Goal: Navigation & Orientation: Find specific page/section

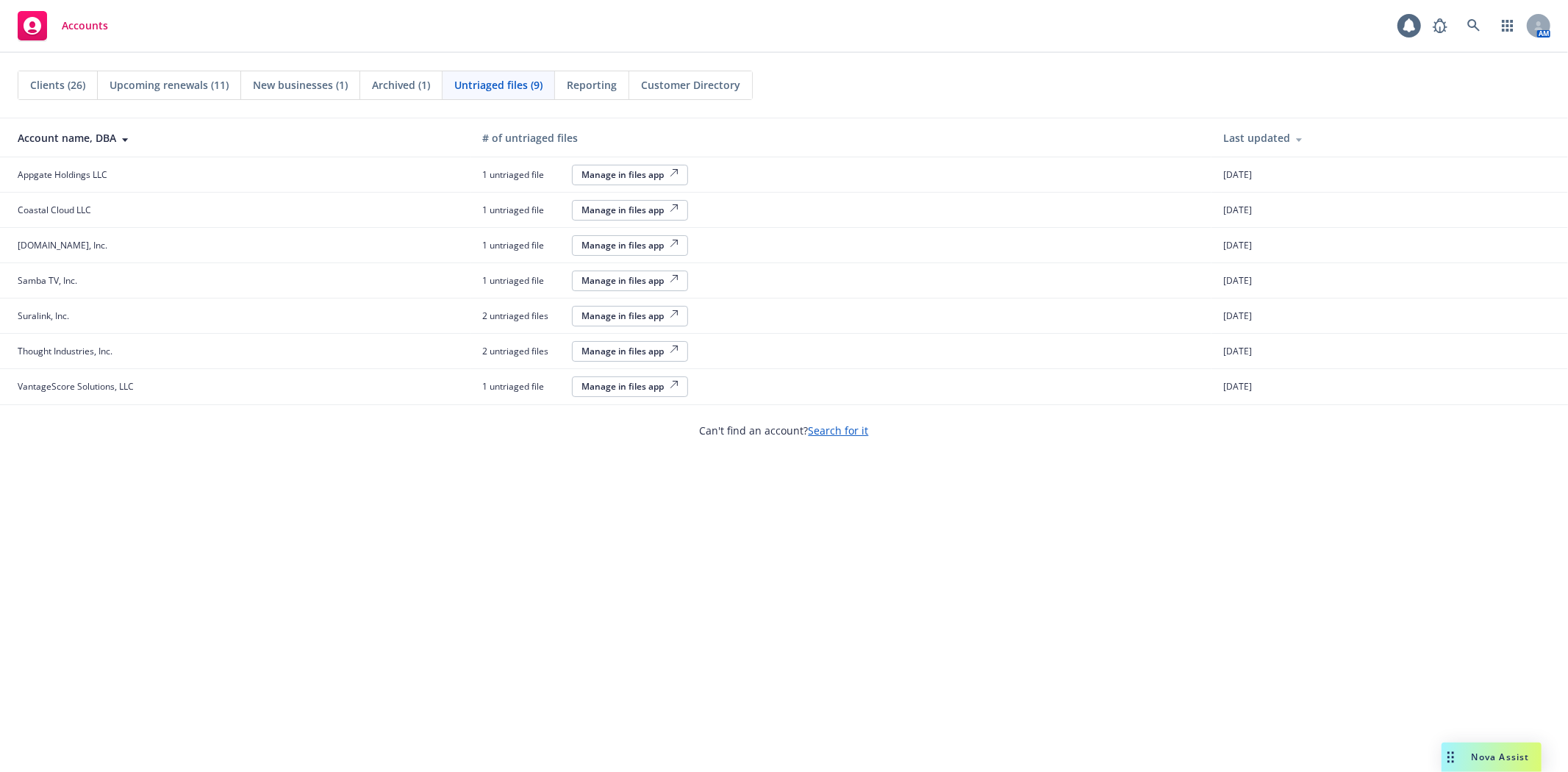
click at [957, 638] on div "Clients (26) Upcoming renewals (11) New businesses (1) Archived (1) Untriaged f…" at bounding box center [784, 412] width 1568 height 719
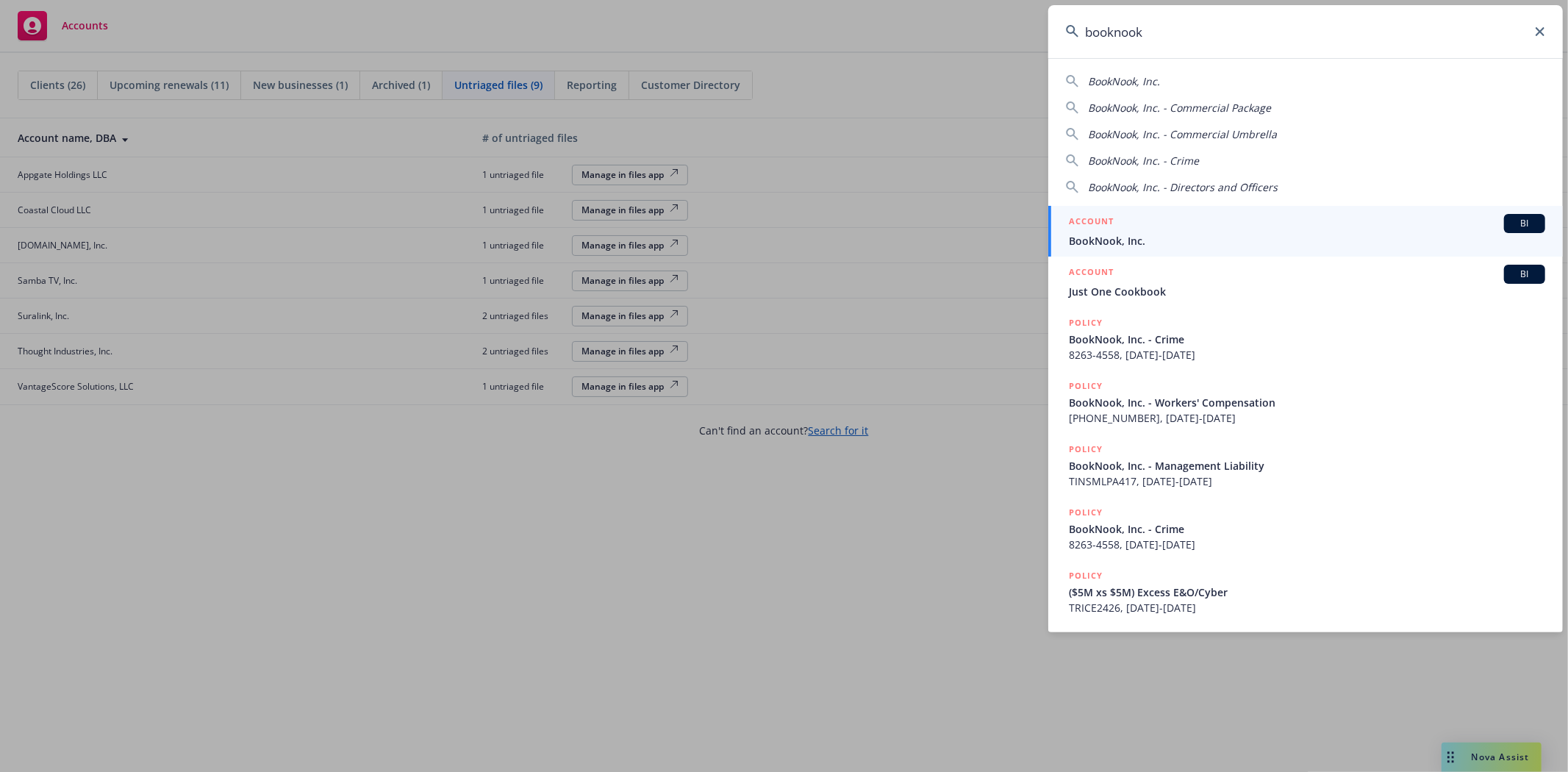
type input "booknook"
click at [1310, 229] on div "ACCOUNT BI" at bounding box center [1307, 223] width 476 height 19
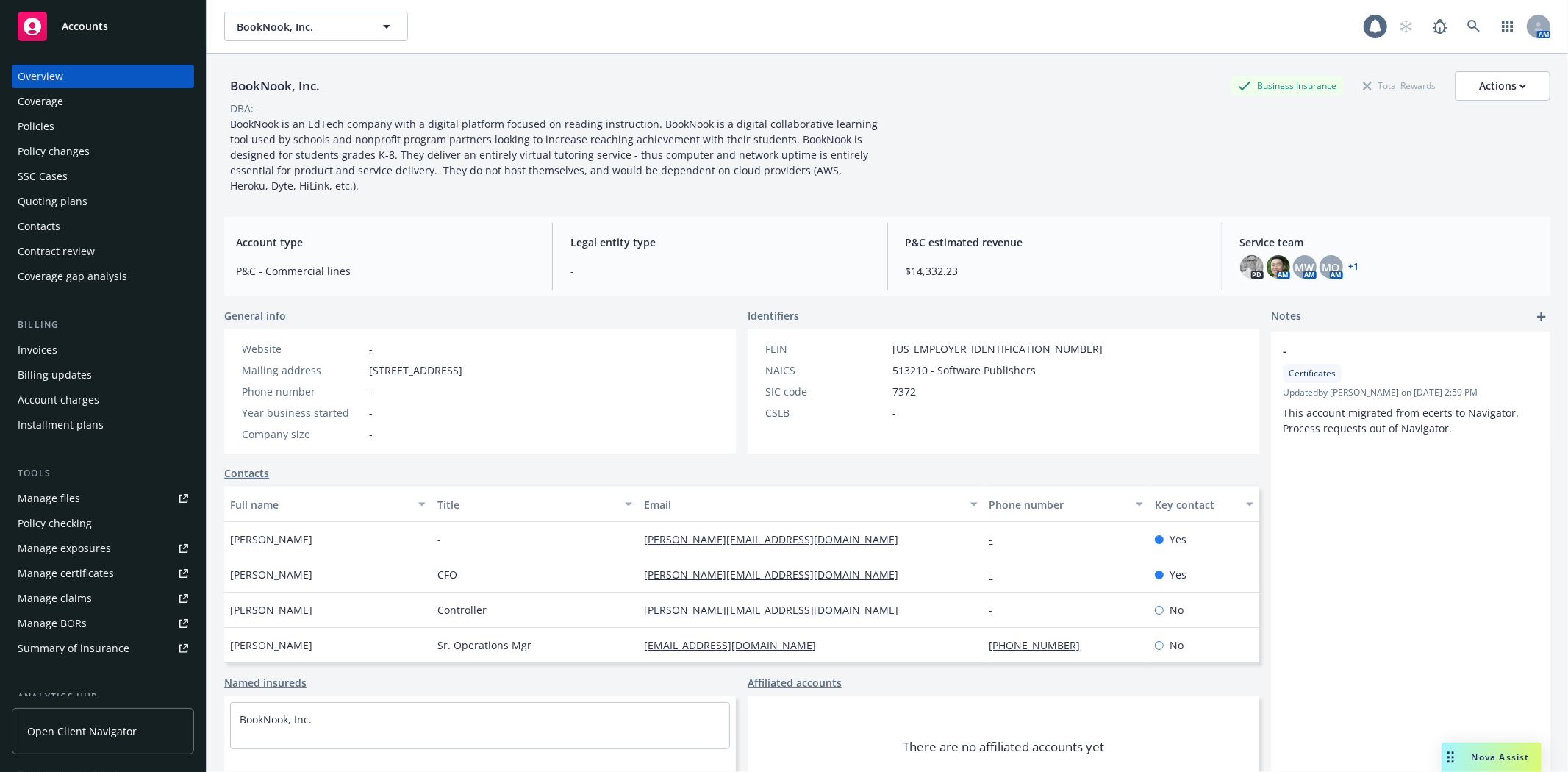
click at [85, 495] on link "Manage files" at bounding box center [103, 498] width 182 height 23
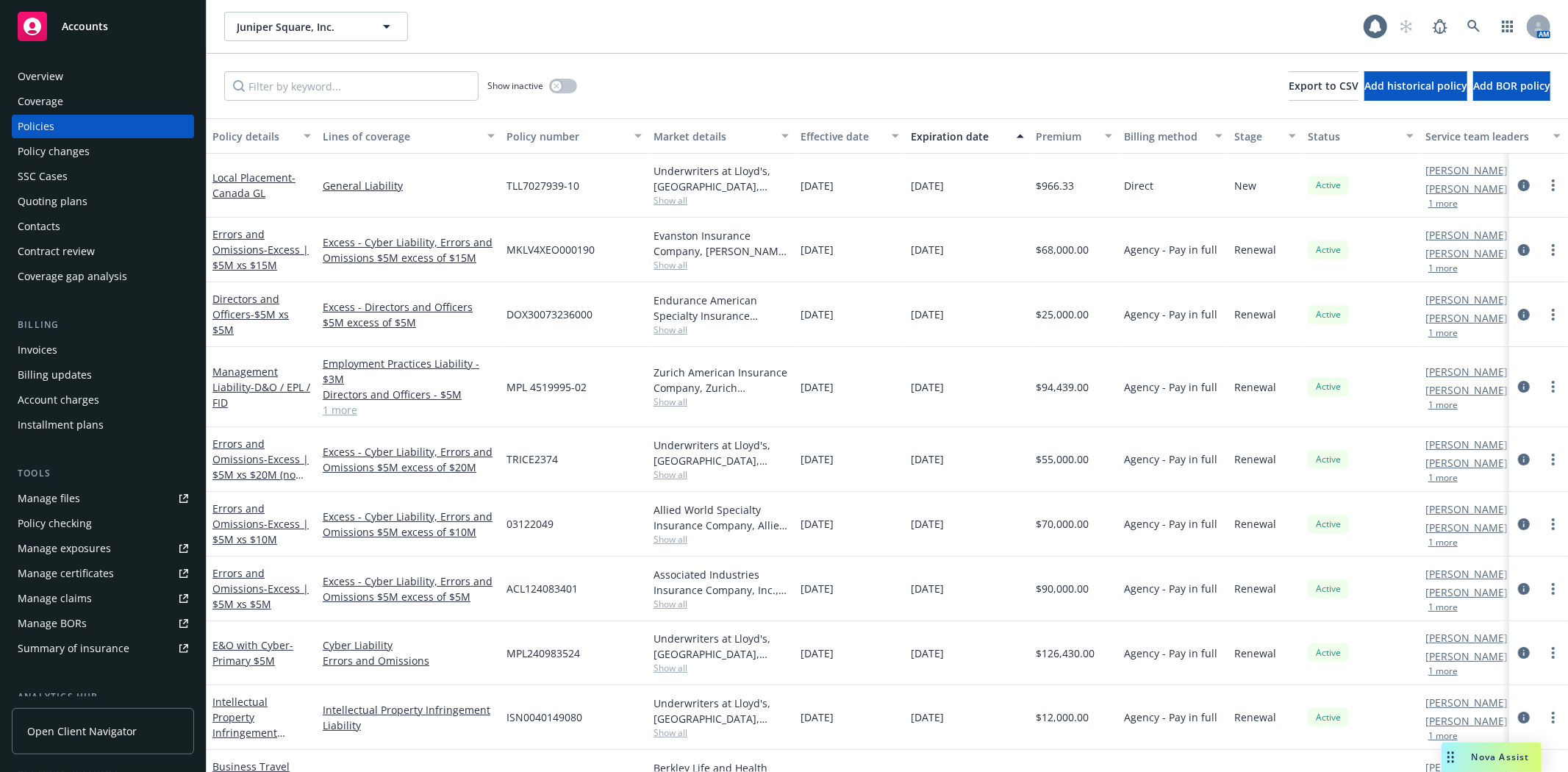
click at [71, 498] on div "Manage files" at bounding box center [49, 498] width 63 height 23
